Goal: Find contact information: Find contact information

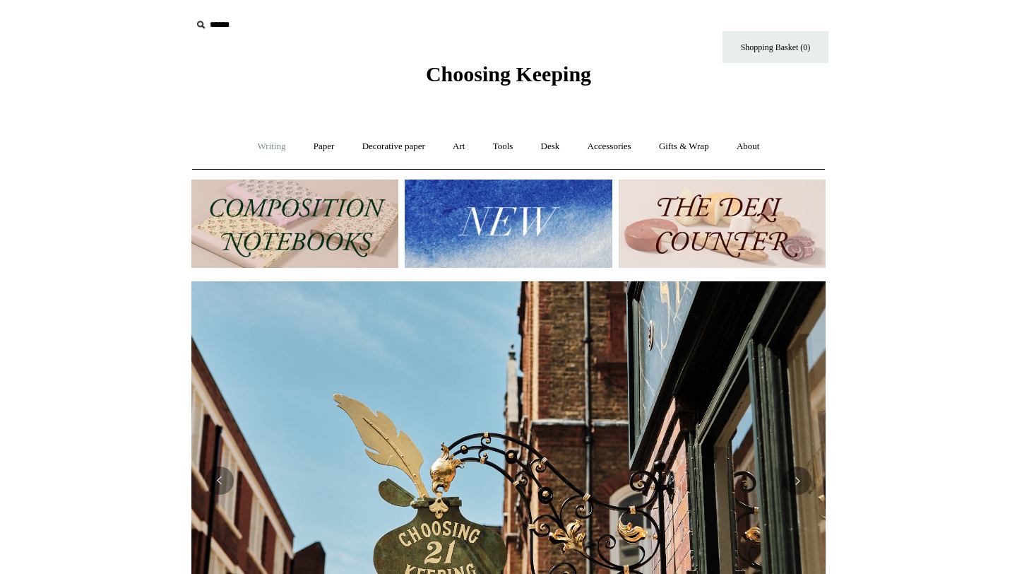
click at [268, 147] on link "Writing +" at bounding box center [272, 146] width 54 height 37
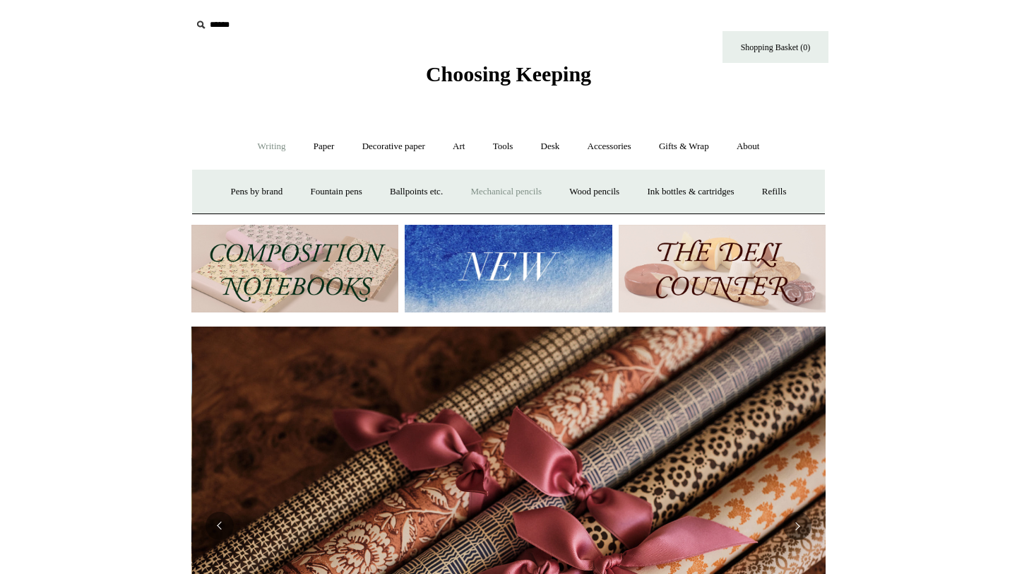
scroll to position [0, 1269]
click at [323, 141] on link "Paper +" at bounding box center [324, 146] width 47 height 37
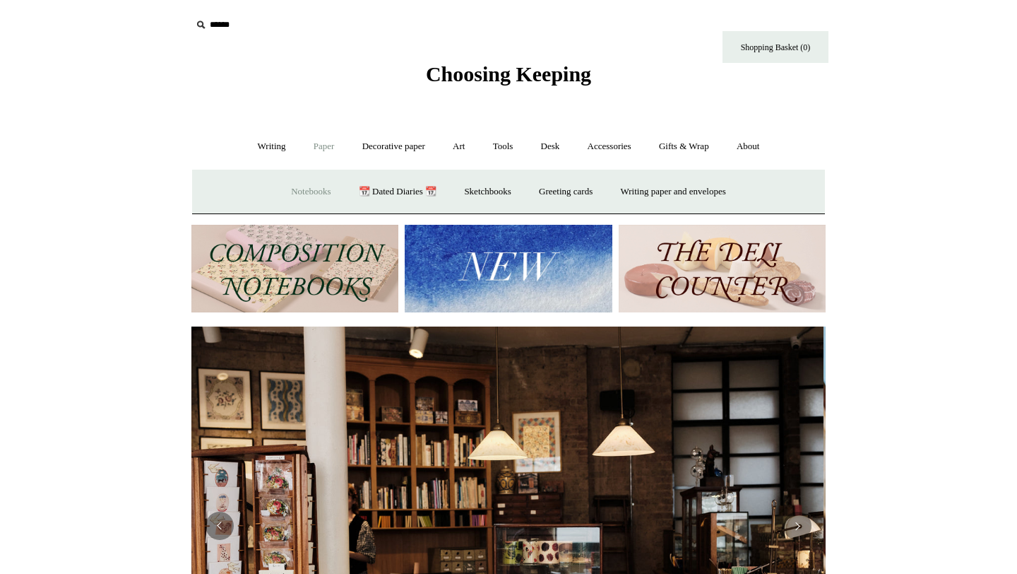
scroll to position [0, 0]
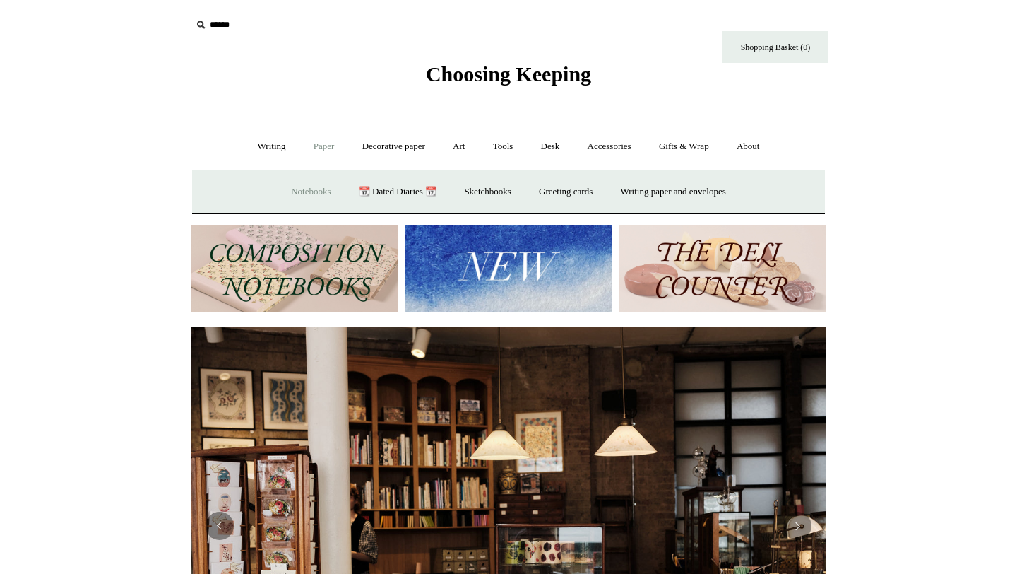
click at [302, 191] on link "Notebooks +" at bounding box center [310, 191] width 65 height 37
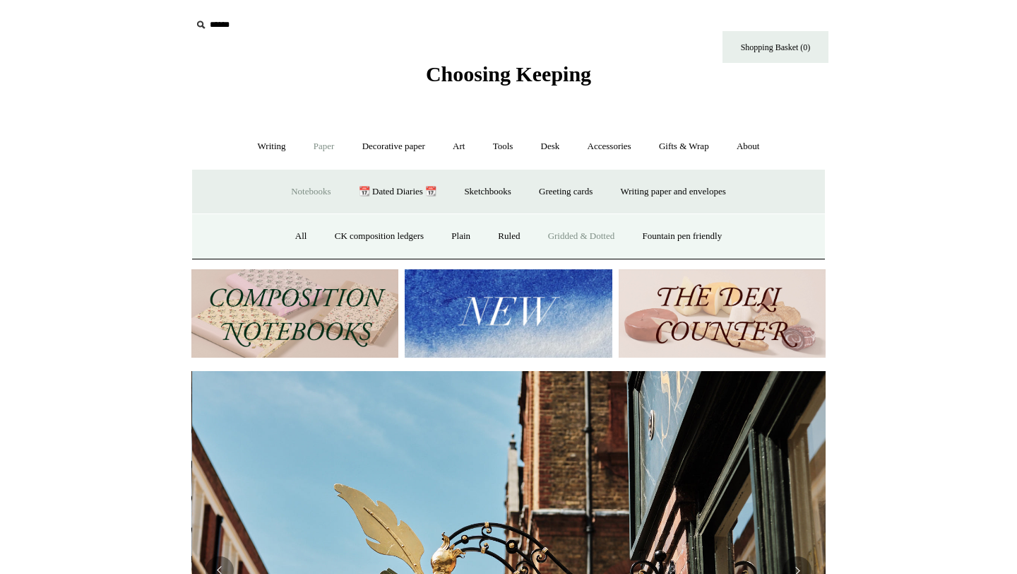
scroll to position [0, 634]
click at [558, 235] on link "Gridded & Dotted" at bounding box center [581, 236] width 93 height 37
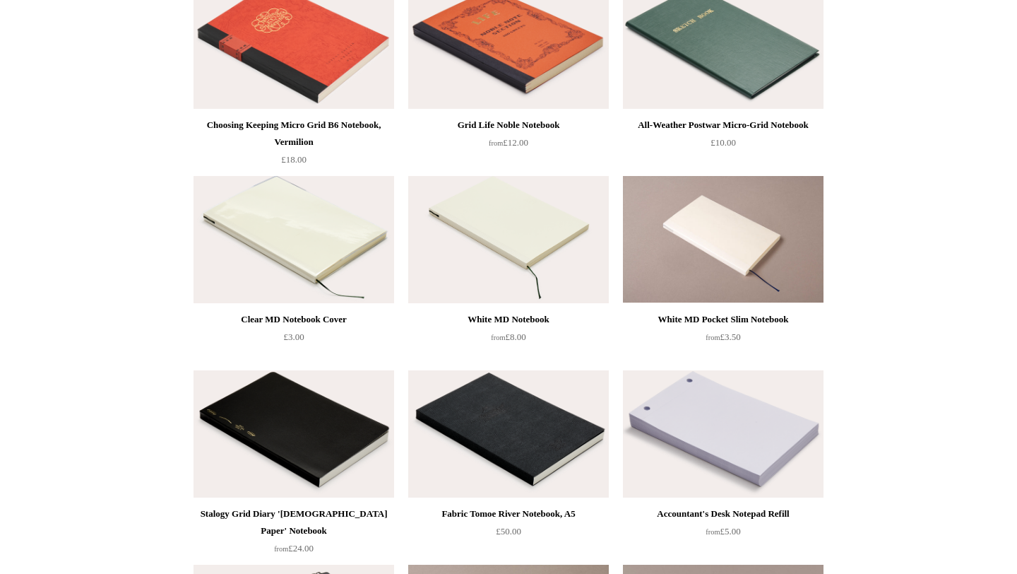
scroll to position [90, 0]
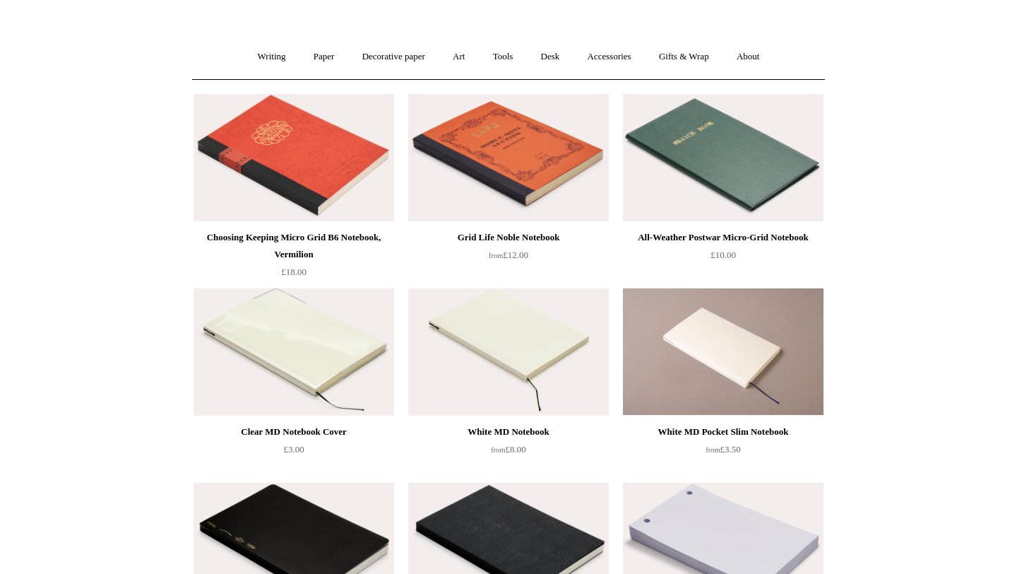
click at [479, 141] on img at bounding box center [508, 157] width 201 height 127
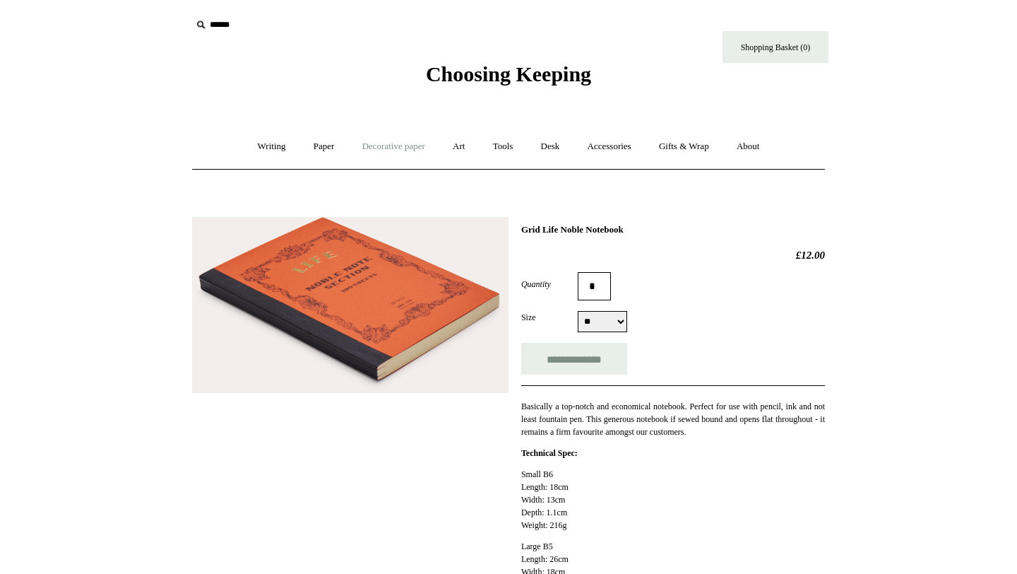
click at [389, 142] on link "Decorative paper +" at bounding box center [394, 146] width 88 height 37
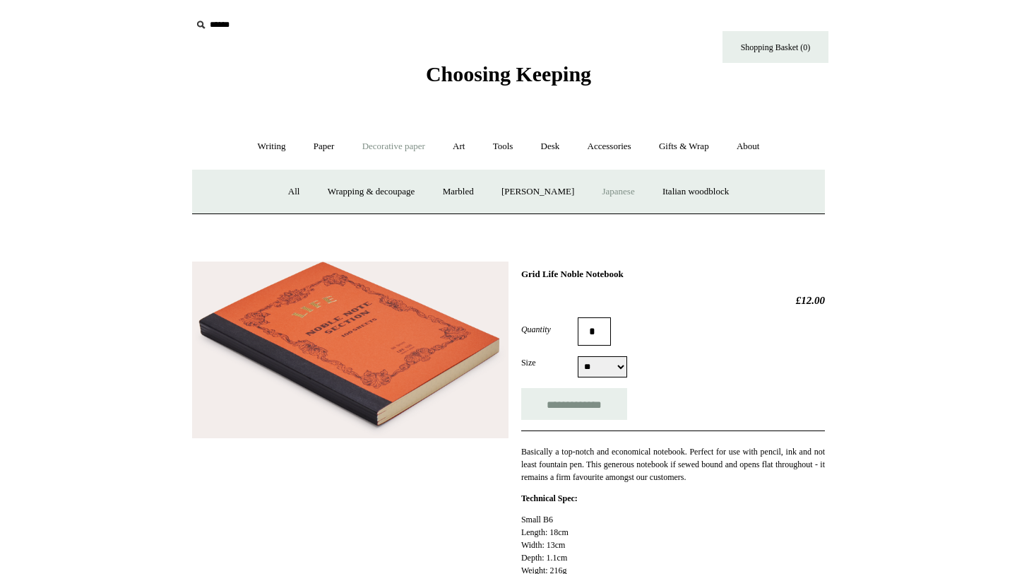
click at [612, 192] on link "Japanese" at bounding box center [618, 191] width 58 height 37
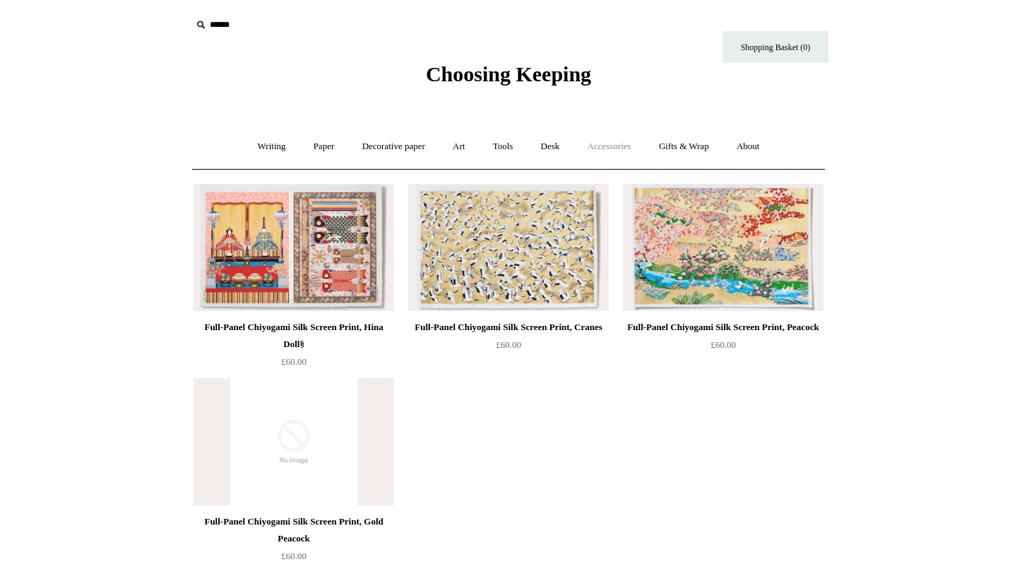
click at [625, 137] on link "Accessories +" at bounding box center [609, 146] width 69 height 37
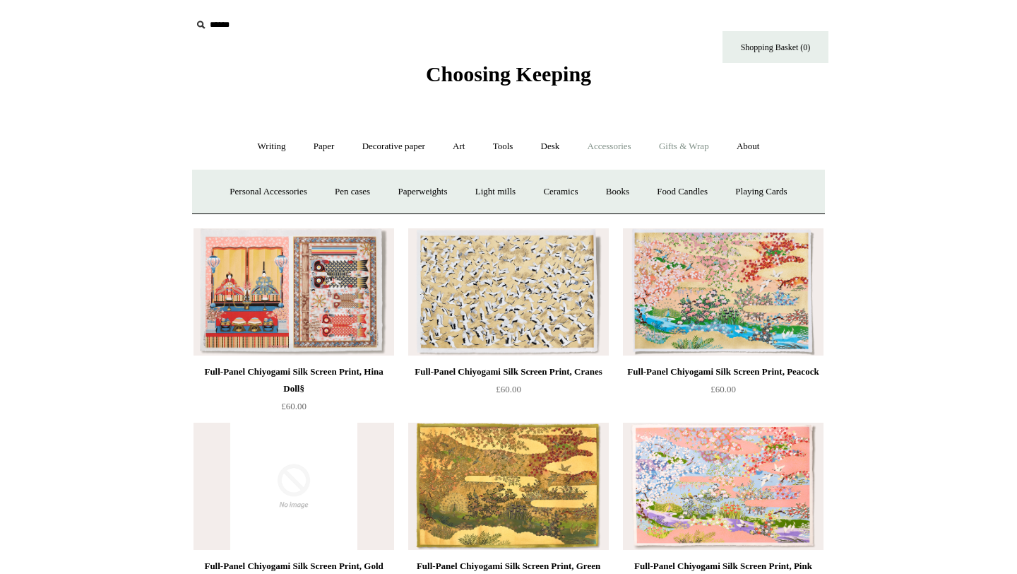
click at [687, 152] on link "Gifts & Wrap +" at bounding box center [684, 146] width 76 height 37
click at [653, 189] on link "Stickers" at bounding box center [656, 191] width 55 height 37
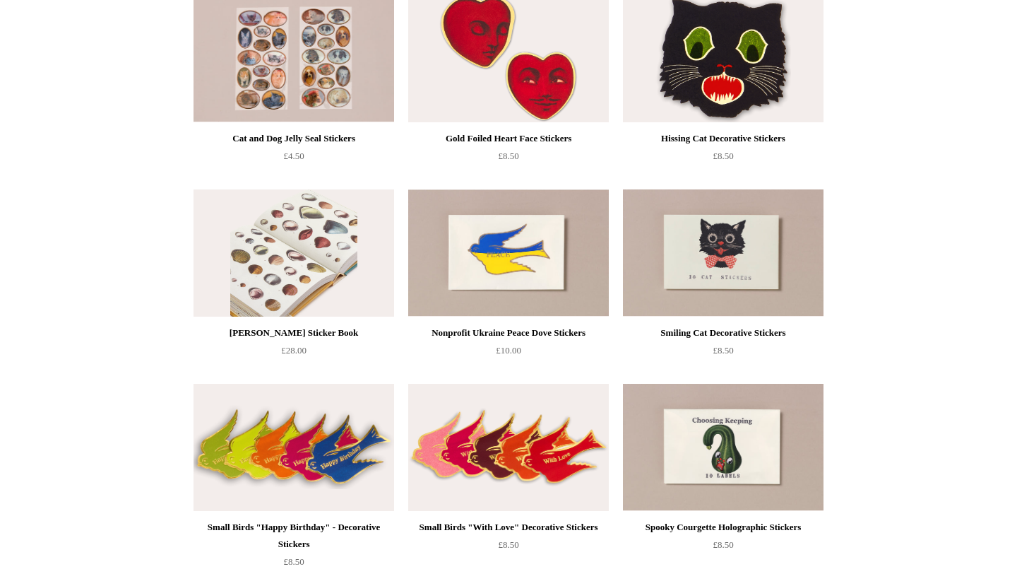
scroll to position [190, 0]
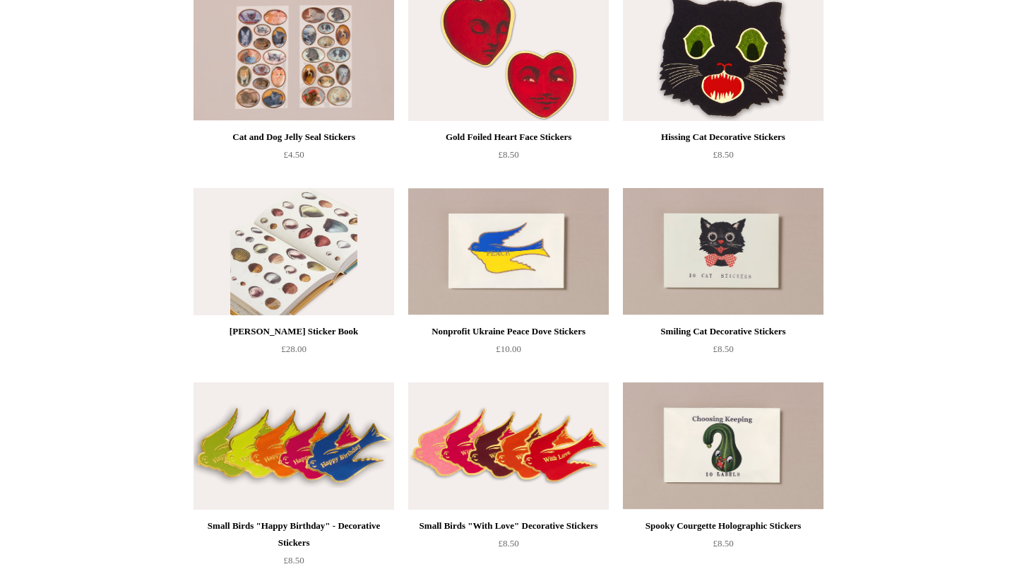
click at [317, 292] on img at bounding box center [294, 251] width 201 height 127
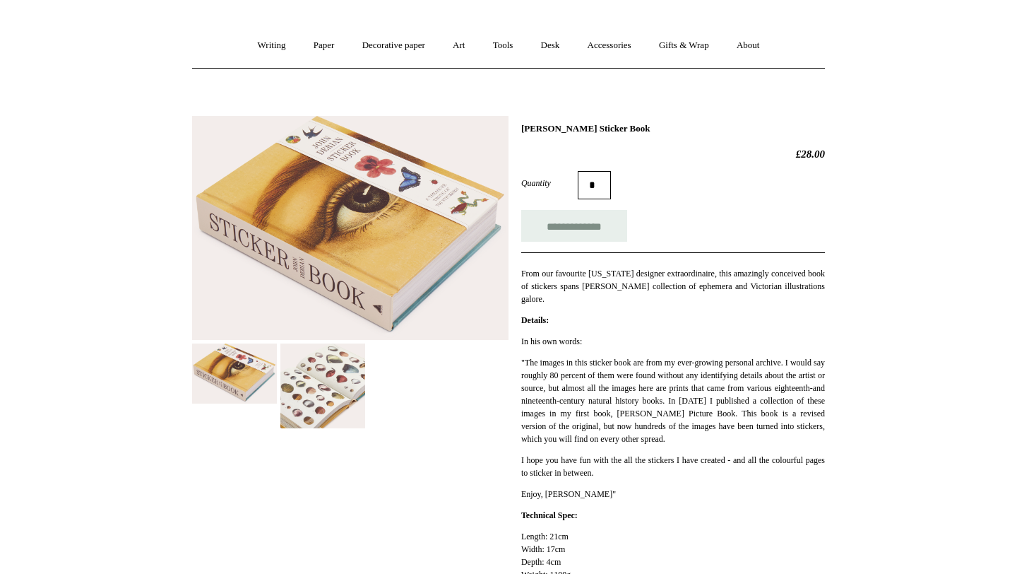
scroll to position [121, 0]
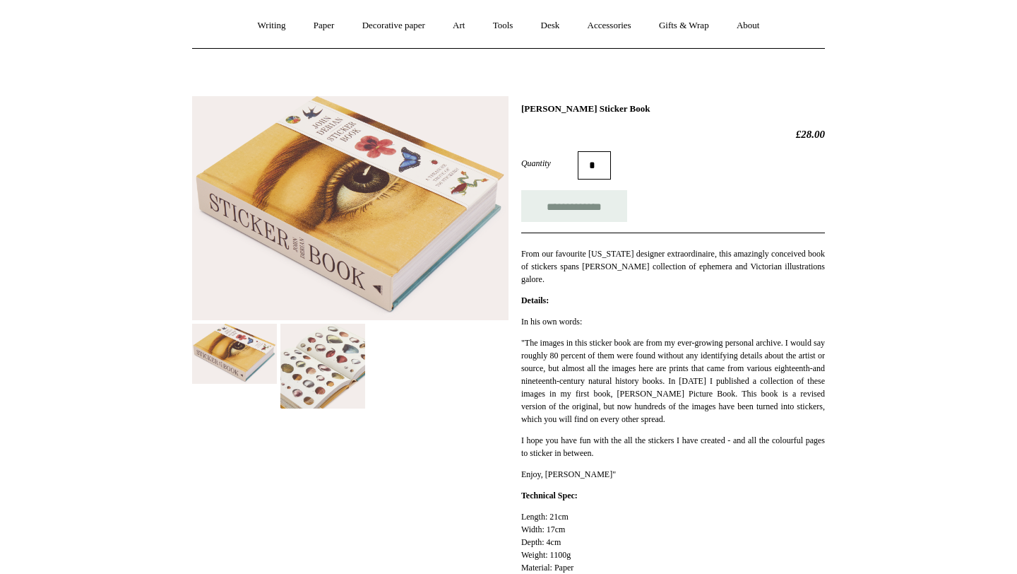
drag, startPoint x: 782, startPoint y: 125, endPoint x: 838, endPoint y: 135, distance: 57.4
click at [838, 136] on div "Previous / Next [PERSON_NAME] Sticker Book £28.00 Quantity *" at bounding box center [508, 451] width 706 height 733
copy h2 "£28.00"
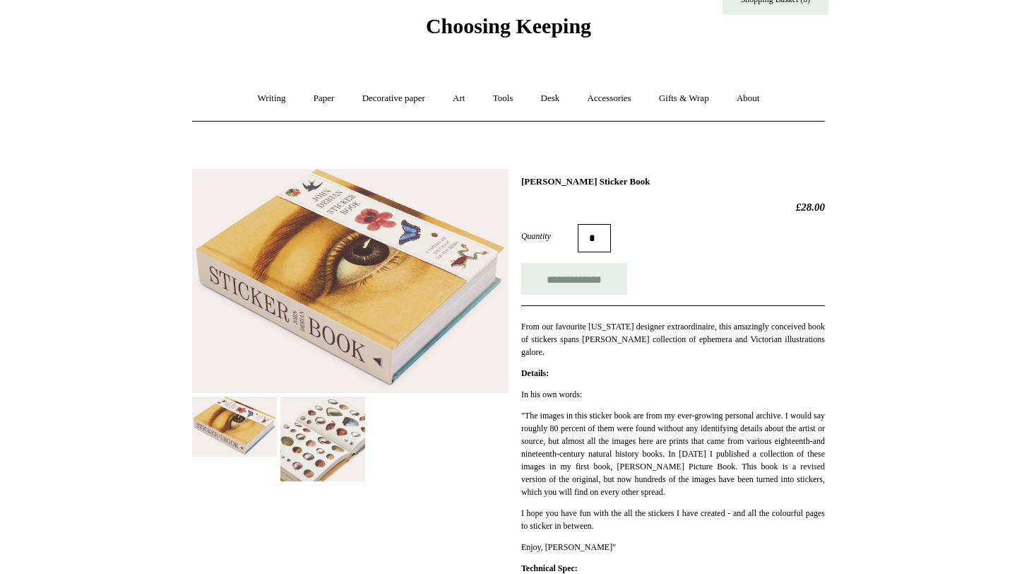
scroll to position [40, 0]
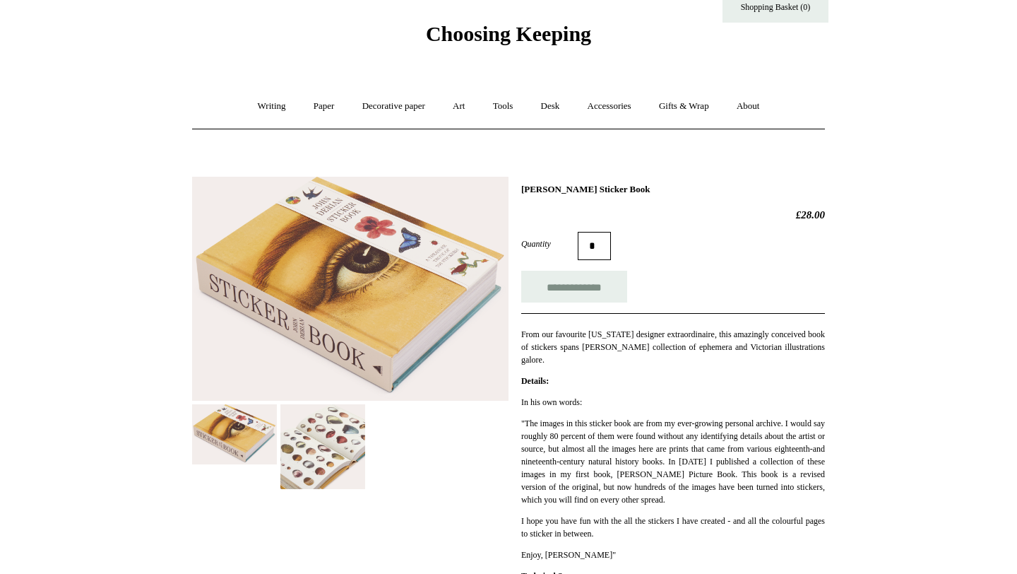
click at [339, 449] on img at bounding box center [322, 446] width 85 height 85
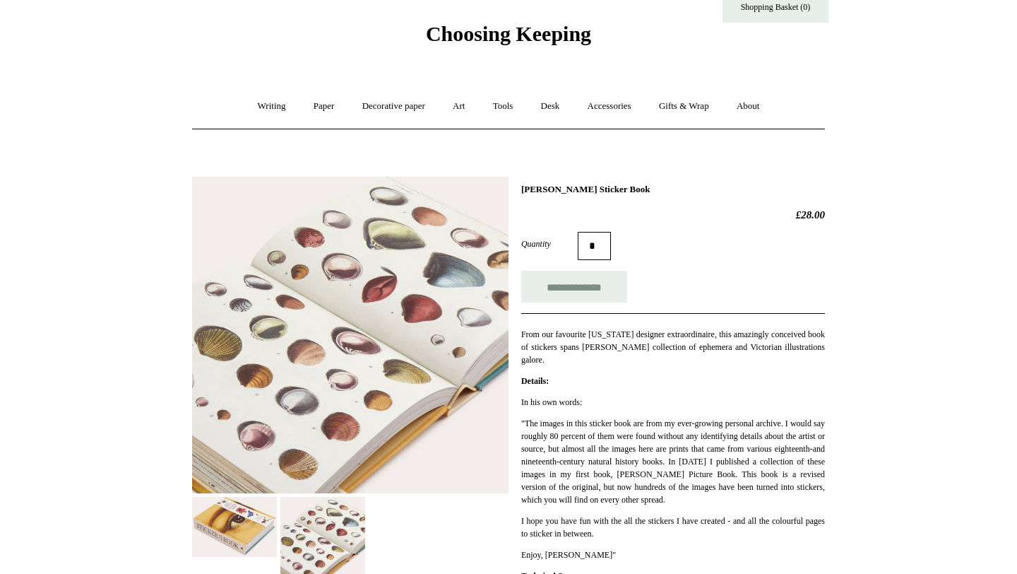
click at [240, 539] on img at bounding box center [234, 527] width 85 height 60
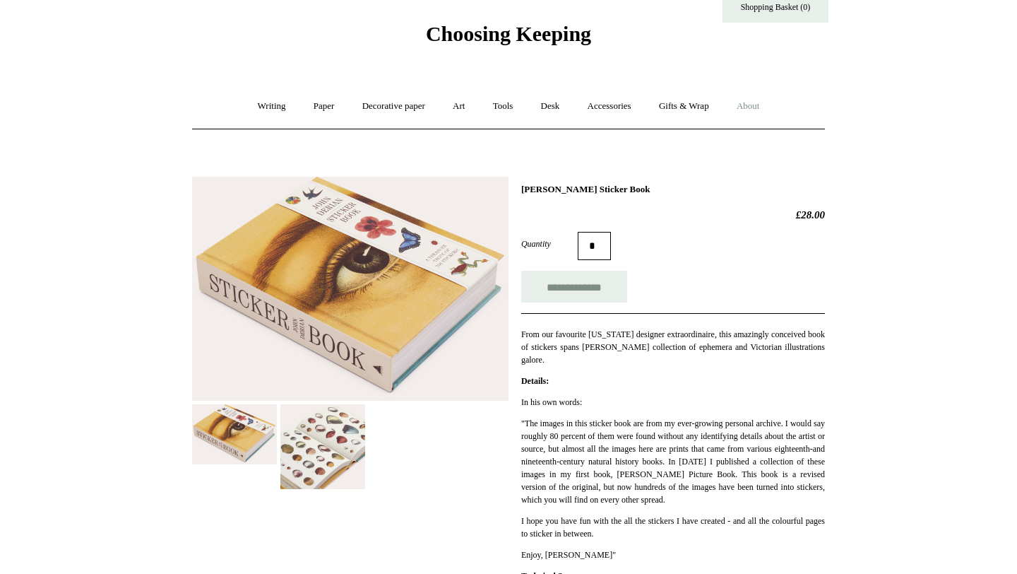
click at [752, 105] on link "About +" at bounding box center [748, 106] width 49 height 37
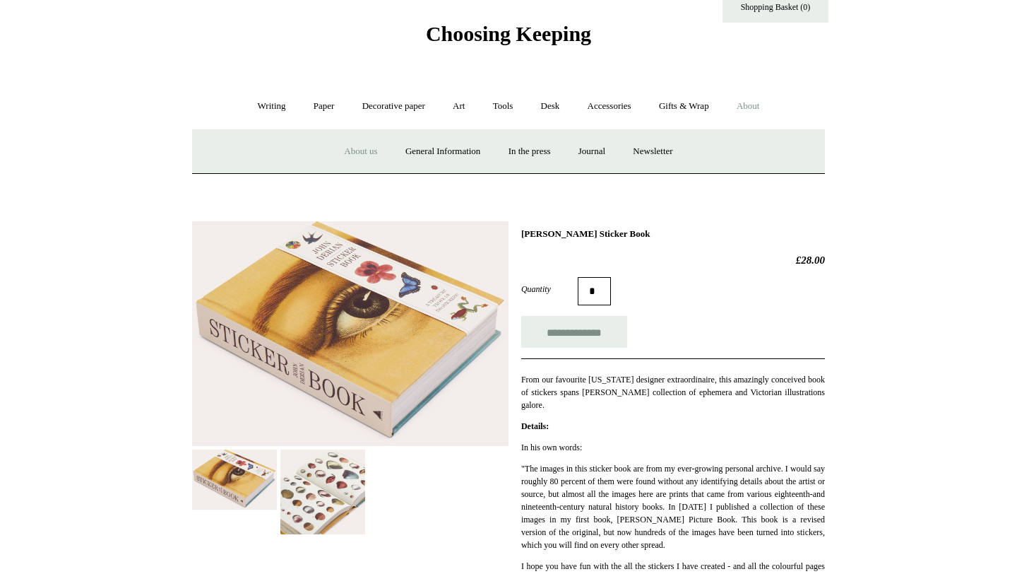
click at [361, 148] on link "About us" at bounding box center [360, 151] width 59 height 37
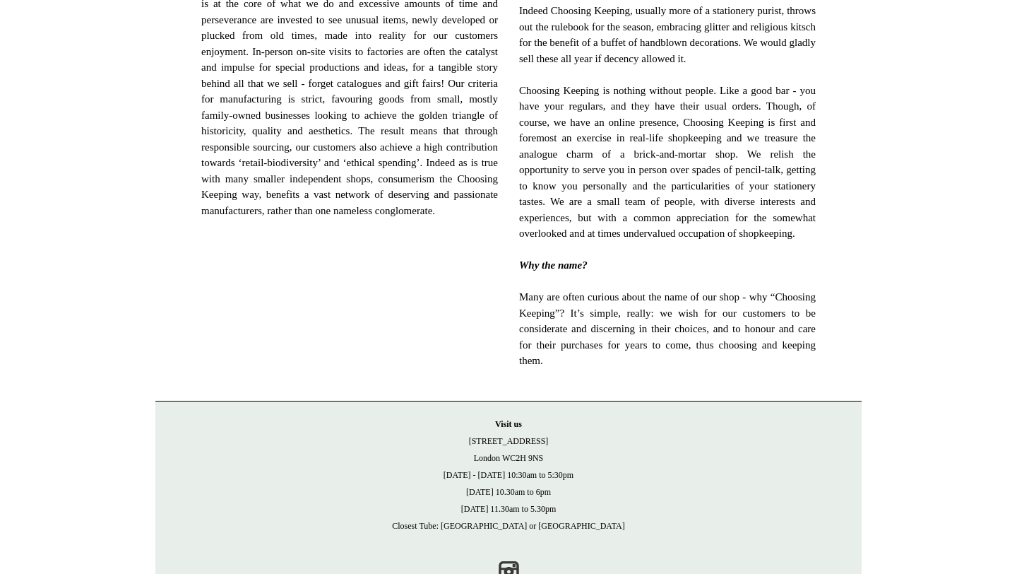
scroll to position [908, 0]
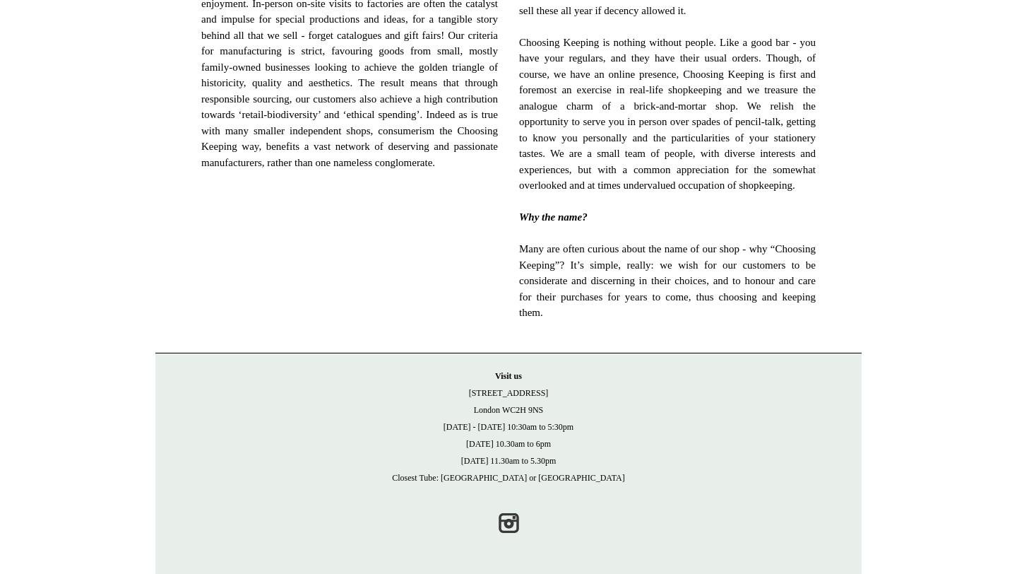
drag, startPoint x: 478, startPoint y: 393, endPoint x: 552, endPoint y: 407, distance: 75.4
click at [552, 407] on p "Visit [GEOGRAPHIC_DATA][STREET_ADDRESS] [DATE] - [DATE] 10:30am to 5:30pm [DATE…" at bounding box center [509, 426] width 678 height 119
copy p "[STREET_ADDRESS]"
